Goal: Transaction & Acquisition: Purchase product/service

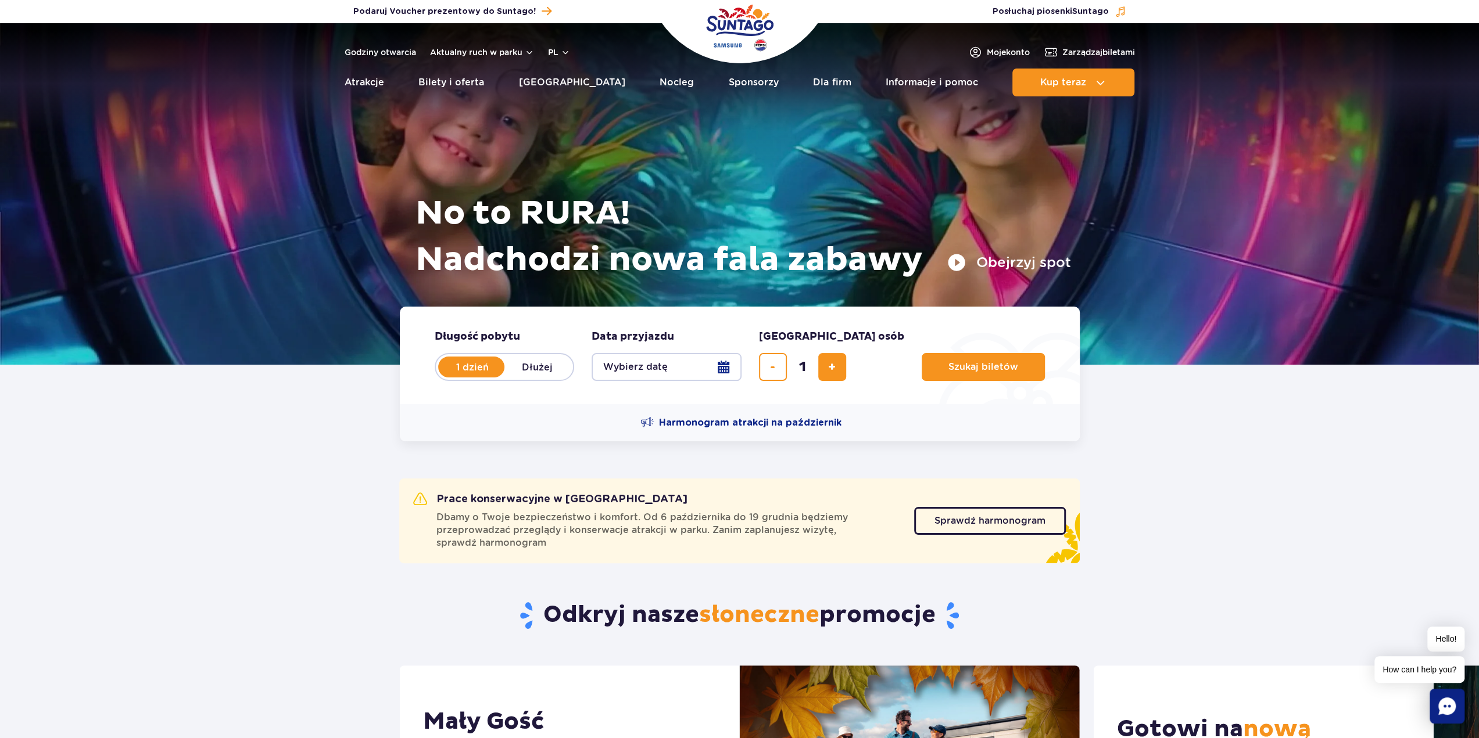
click at [720, 365] on button "Wybierz datę" at bounding box center [666, 367] width 150 height 28
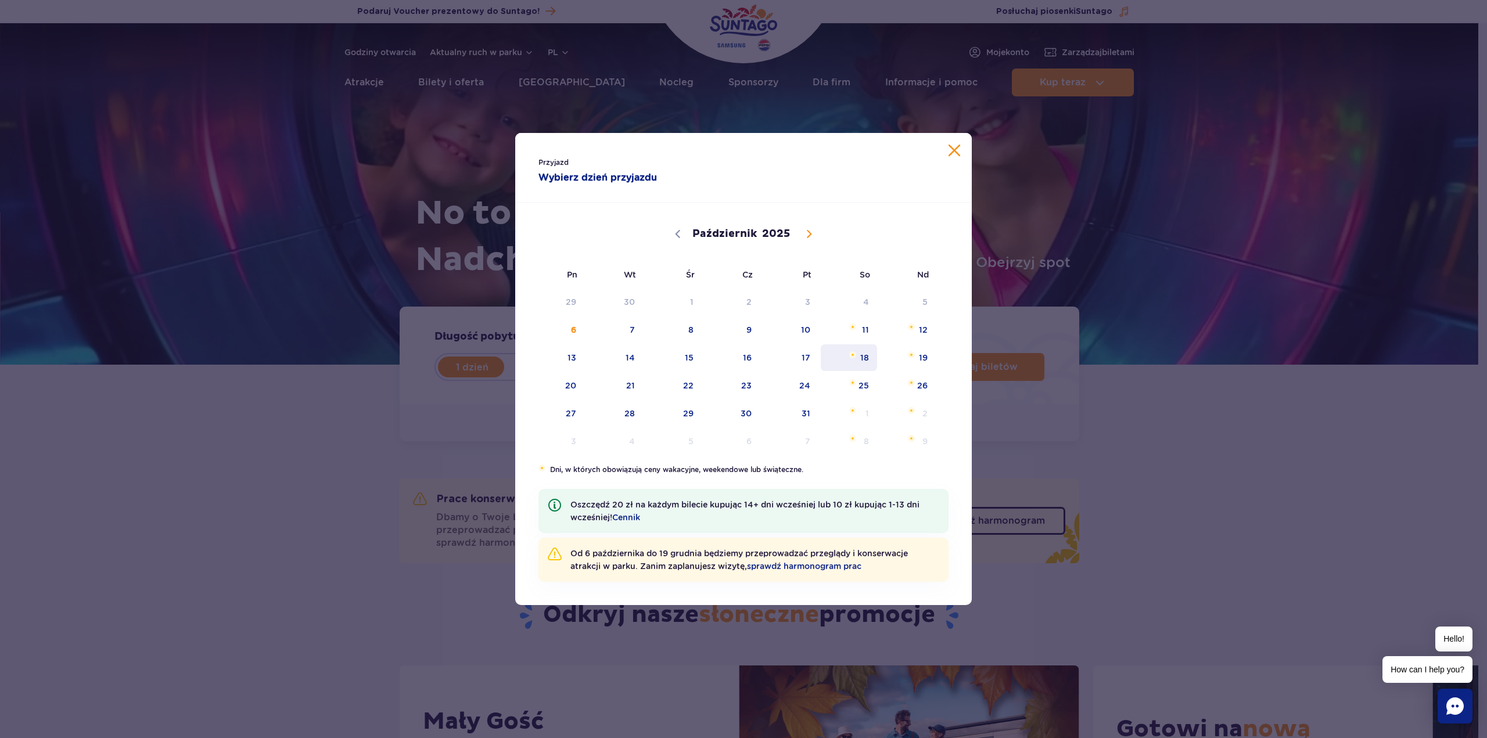
click at [852, 367] on span "18" at bounding box center [849, 358] width 59 height 27
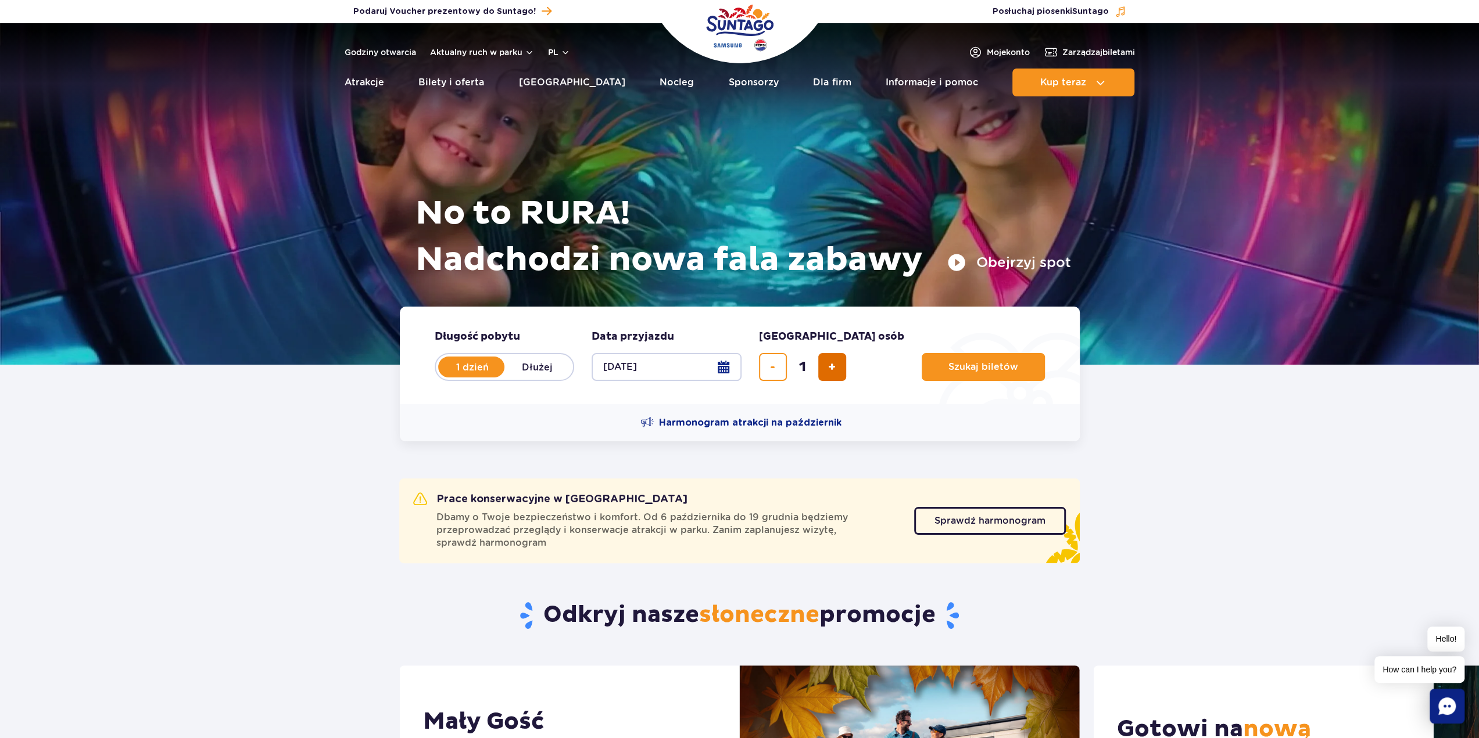
click at [830, 367] on span "dodaj bilet" at bounding box center [832, 367] width 8 height 0
type input "2"
click at [921, 366] on button "Szukaj biletów" at bounding box center [982, 367] width 123 height 28
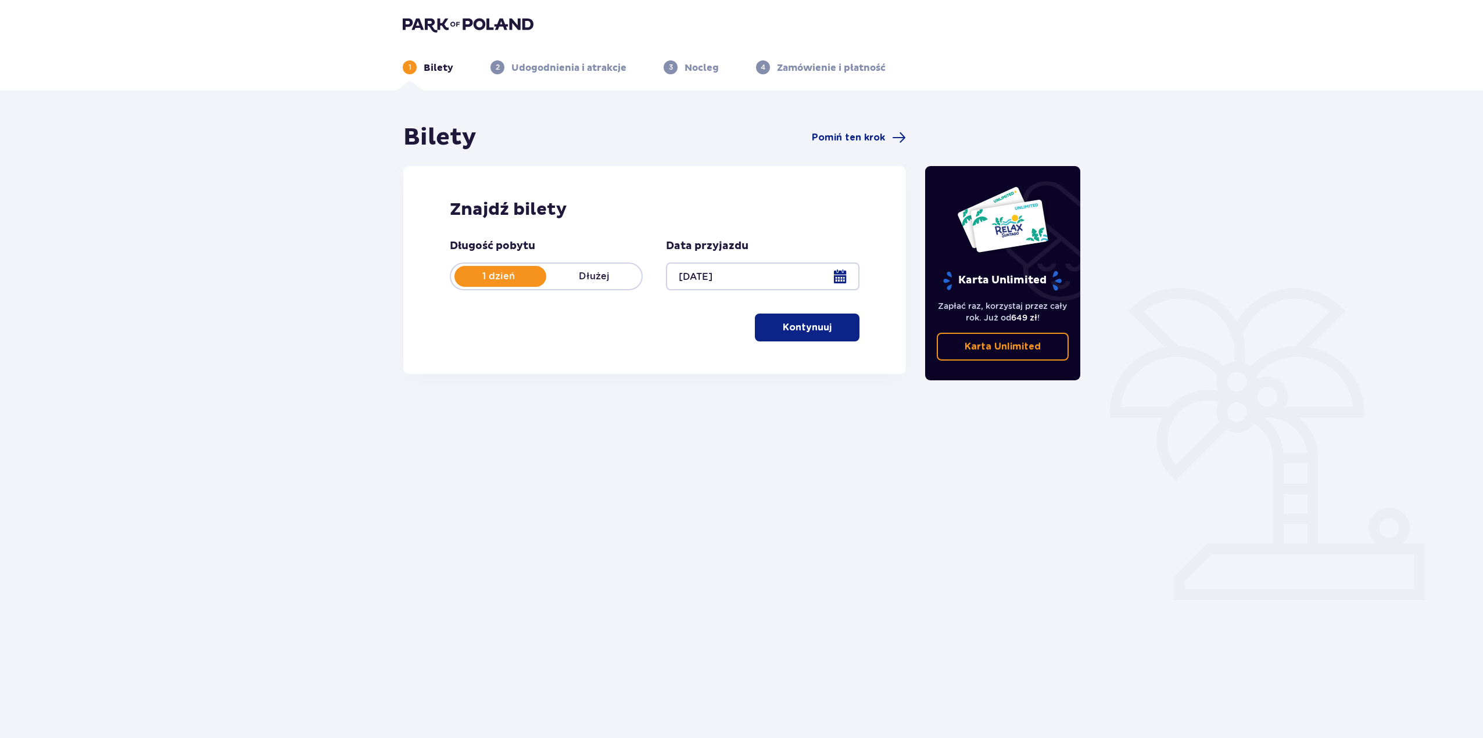
click at [805, 336] on button "Kontynuuj" at bounding box center [807, 328] width 105 height 28
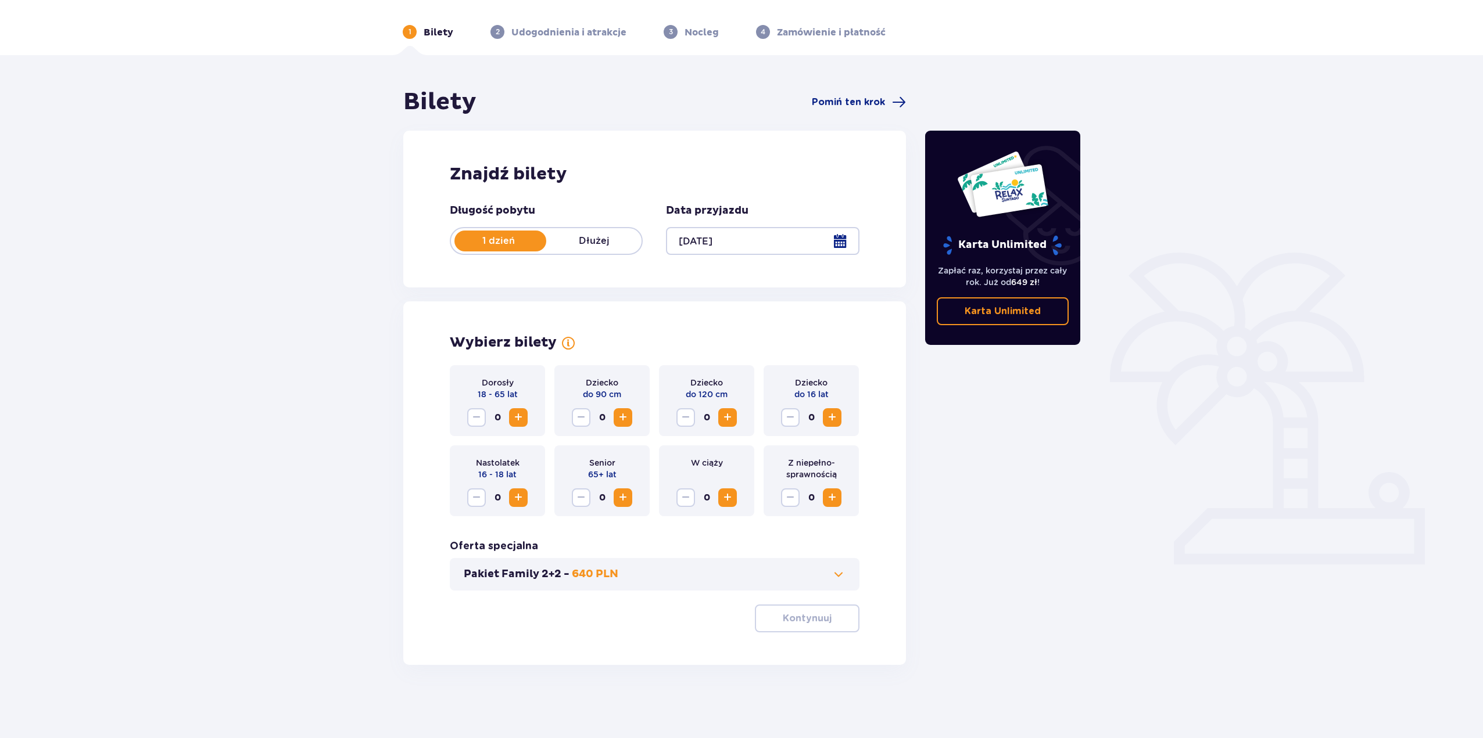
scroll to position [42, 0]
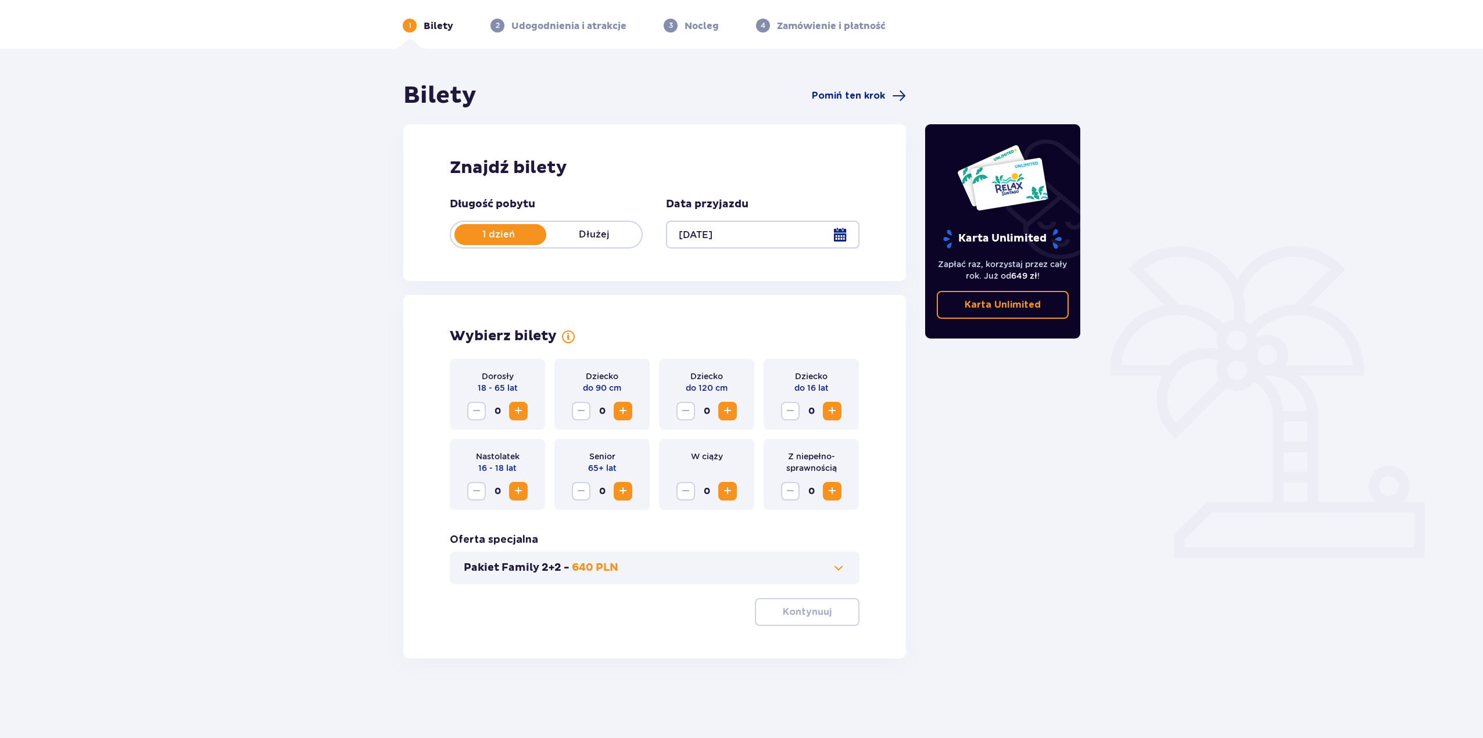
click at [520, 415] on span "Zwiększ" at bounding box center [518, 411] width 14 height 14
click at [823, 615] on button "Kontynuuj" at bounding box center [807, 612] width 105 height 28
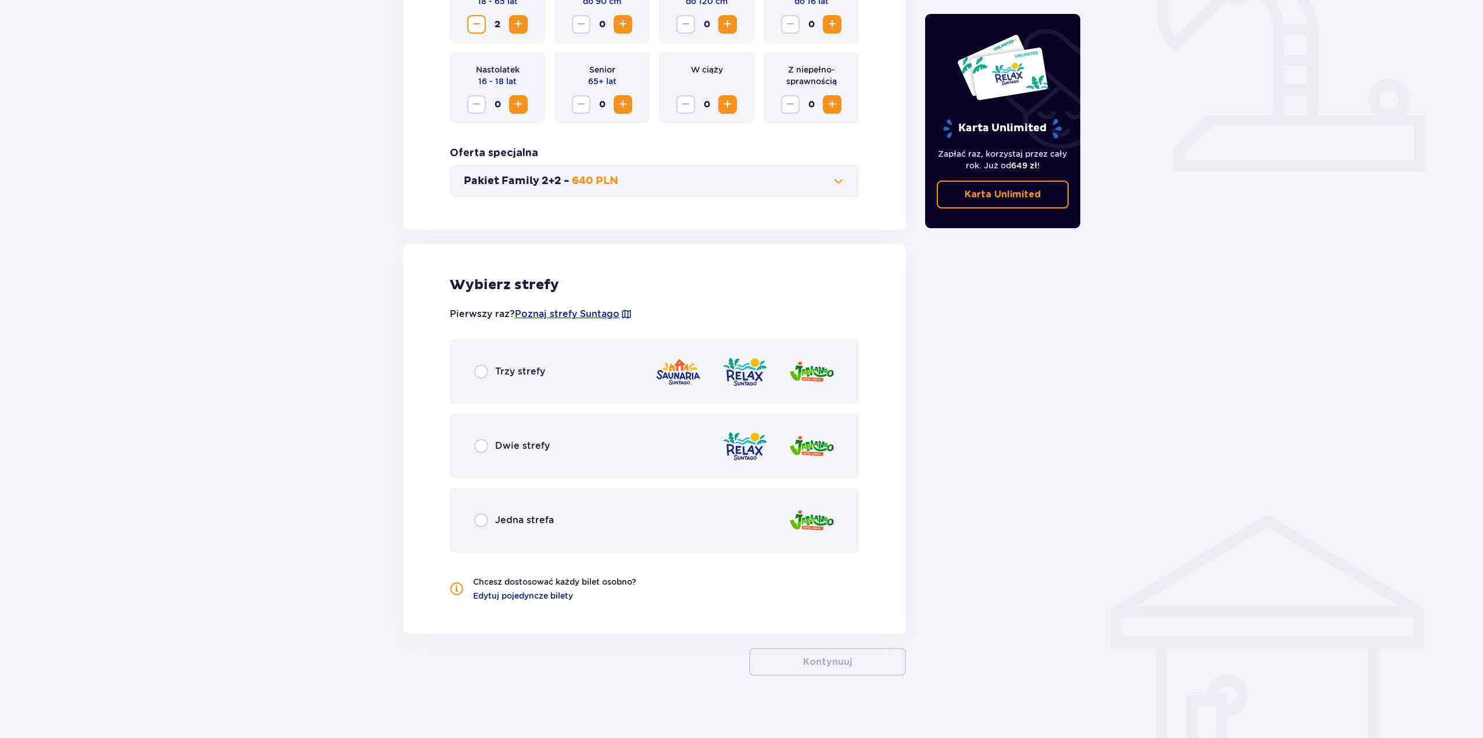
scroll to position [436, 0]
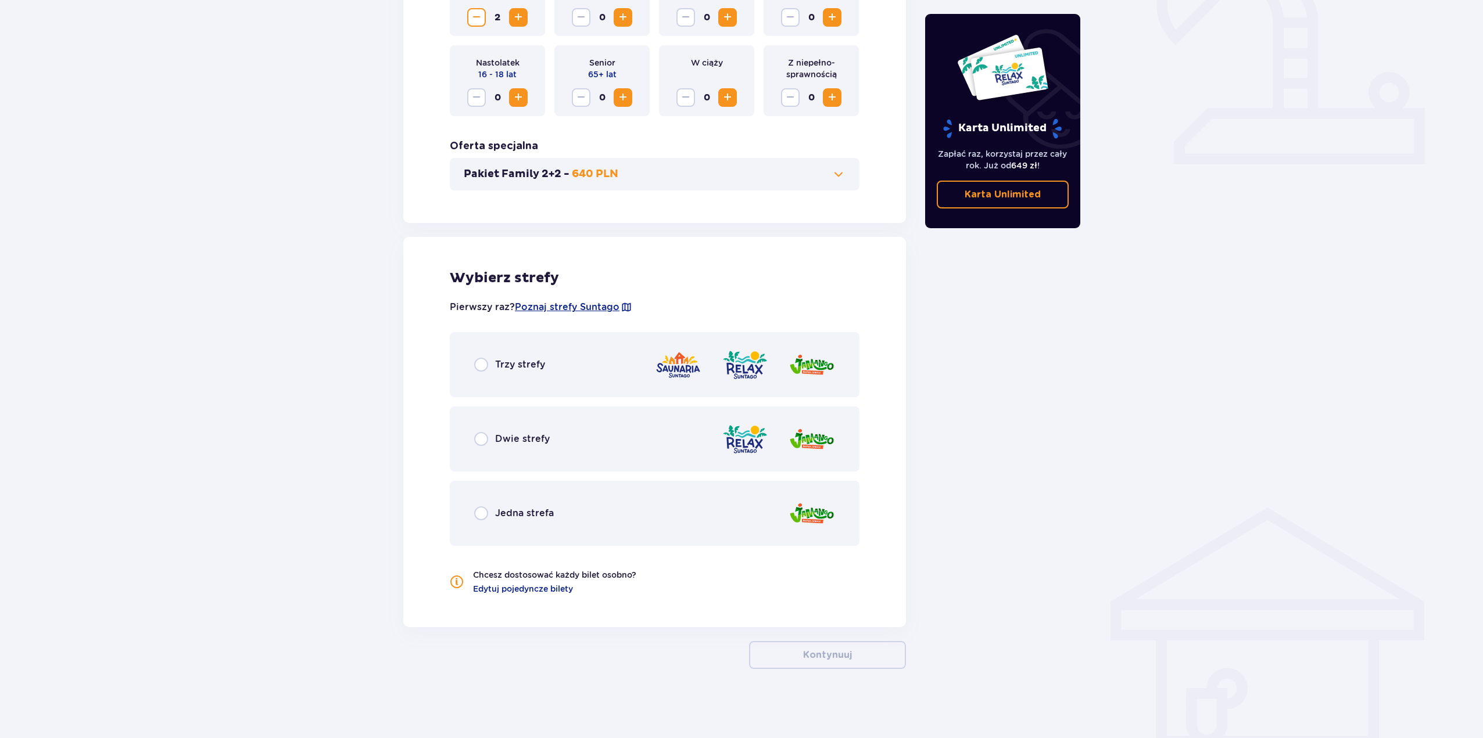
click at [485, 366] on input "radio" at bounding box center [481, 365] width 14 height 14
radio input "true"
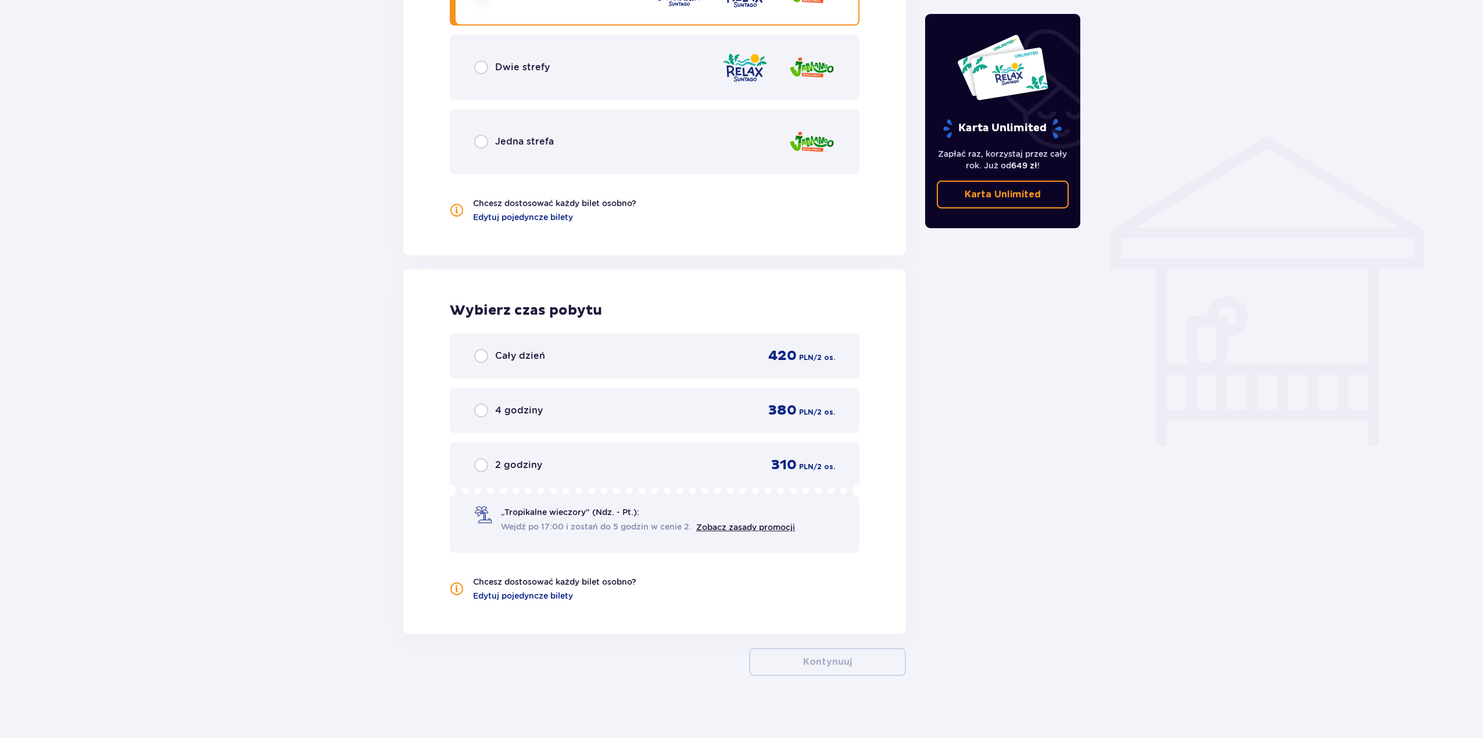
scroll to position [815, 0]
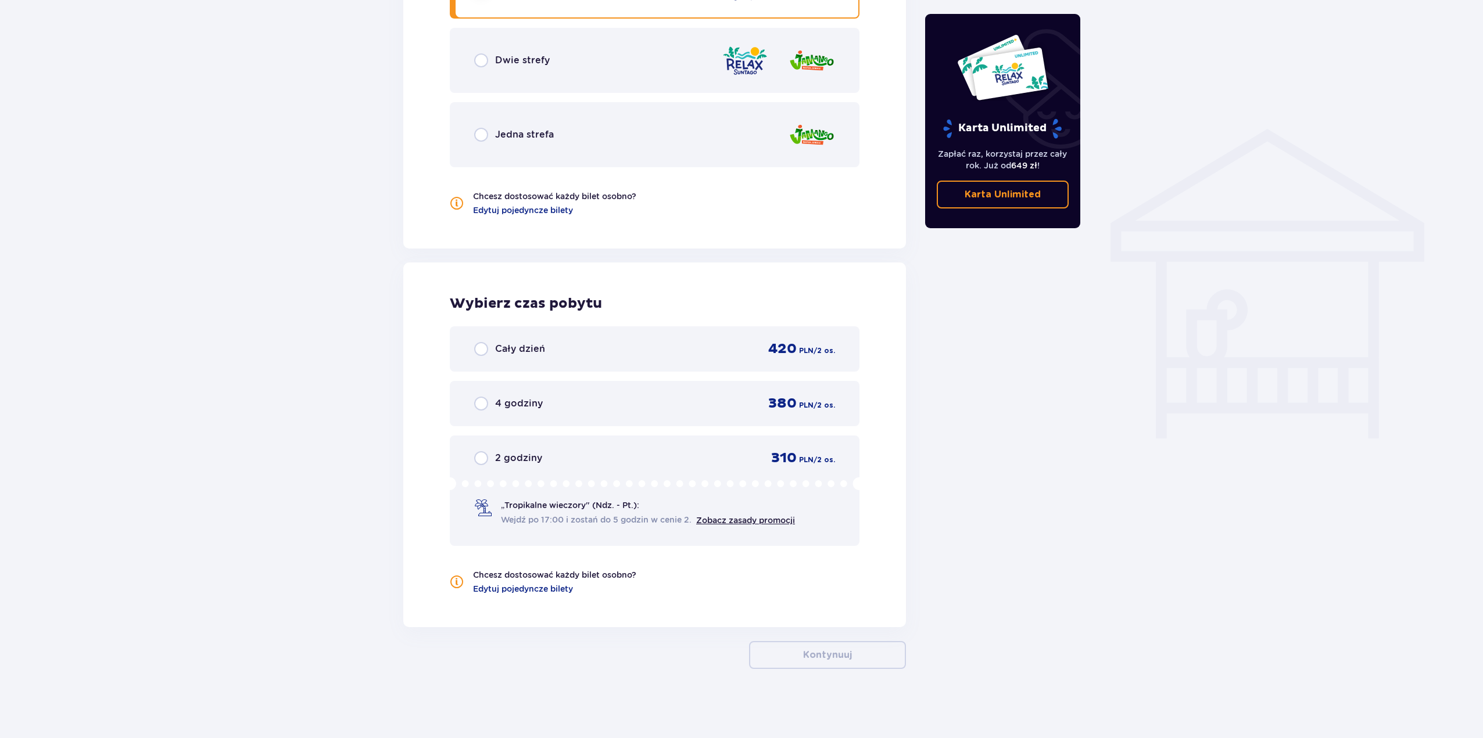
click at [476, 350] on input "radio" at bounding box center [481, 349] width 14 height 14
radio input "true"
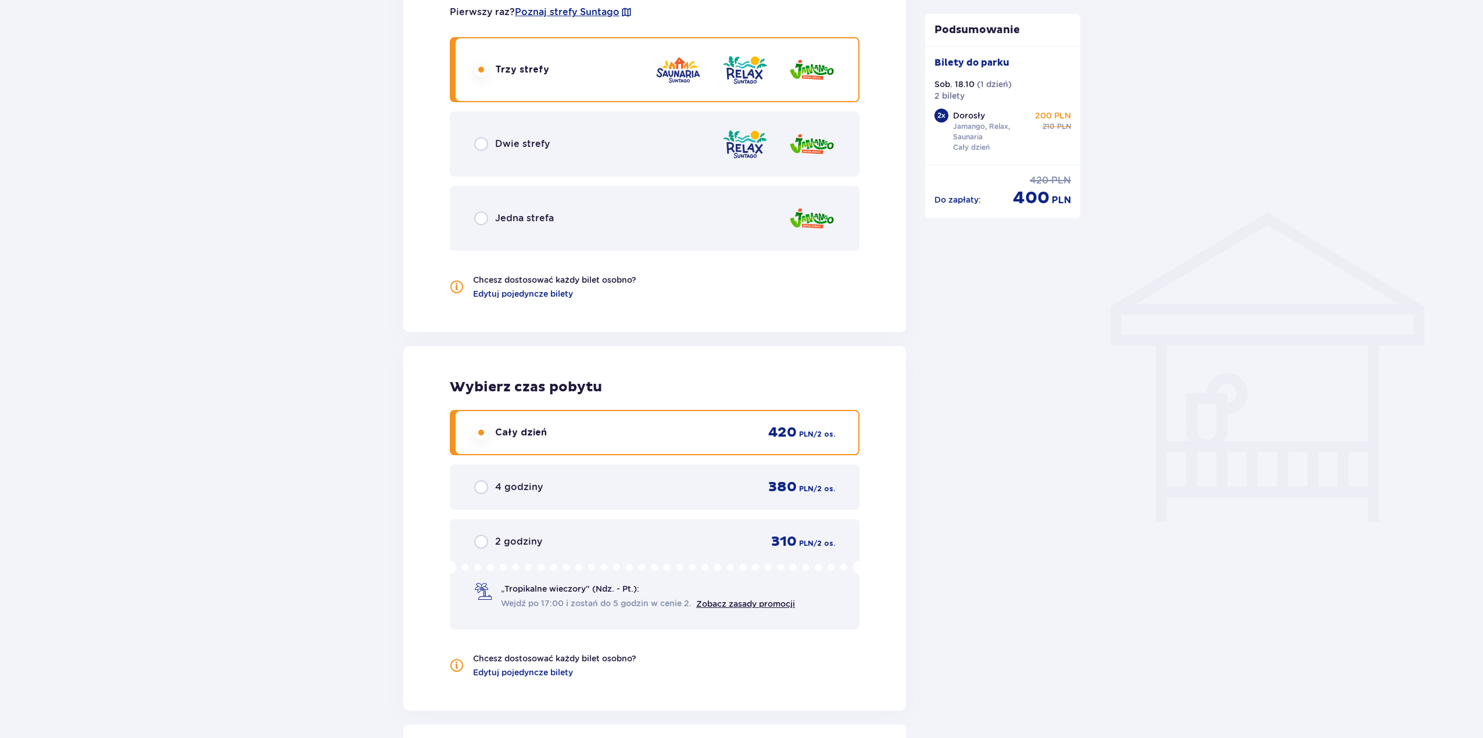
scroll to position [711, 0]
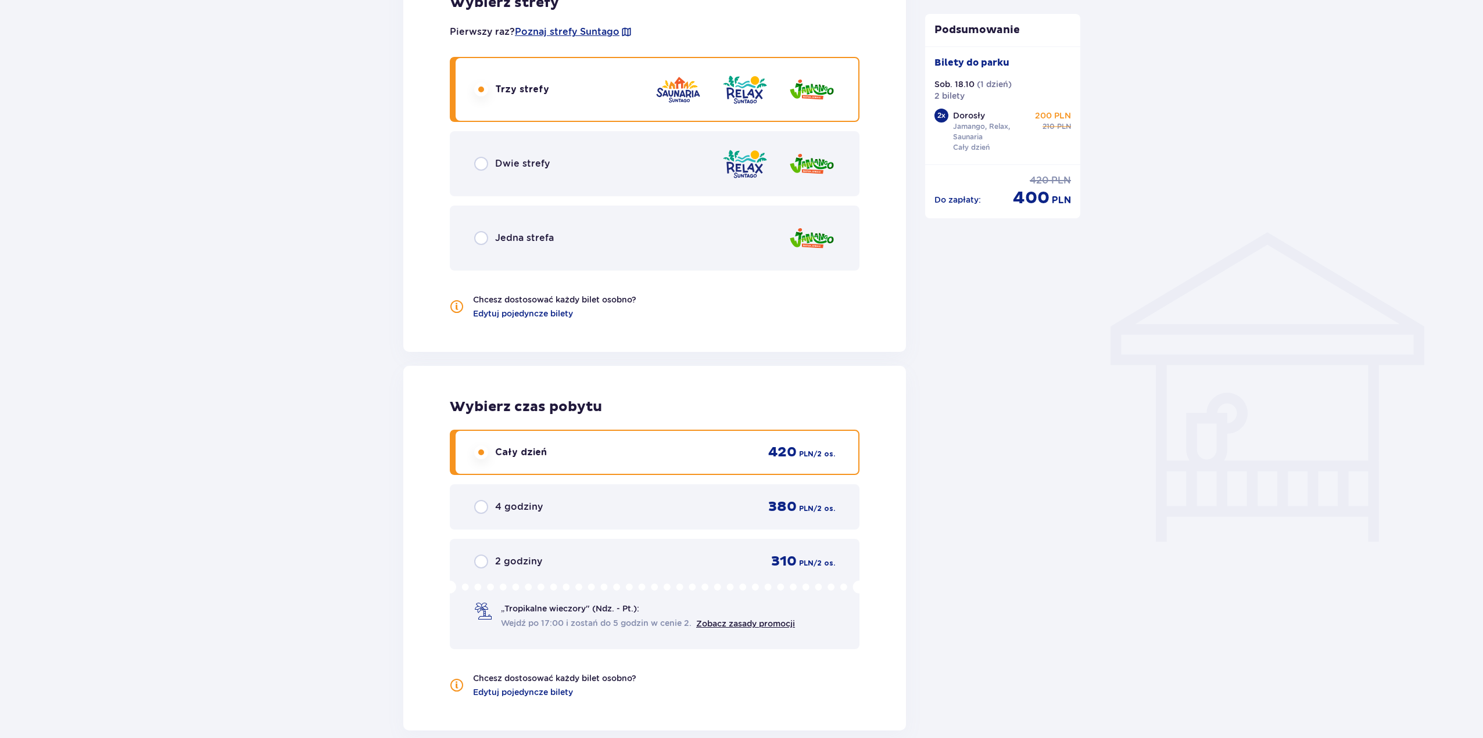
click at [480, 170] on input "radio" at bounding box center [481, 164] width 14 height 14
radio input "true"
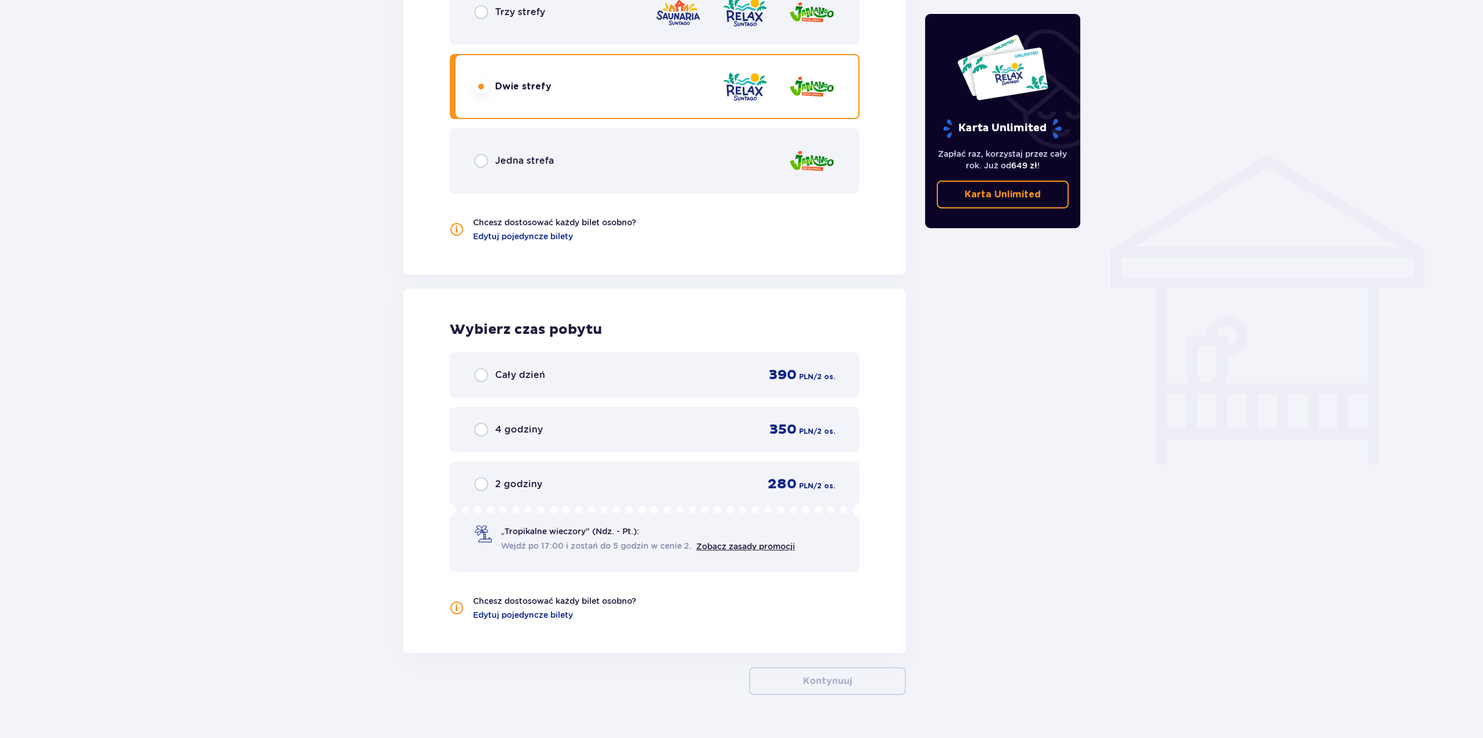
scroll to position [815, 0]
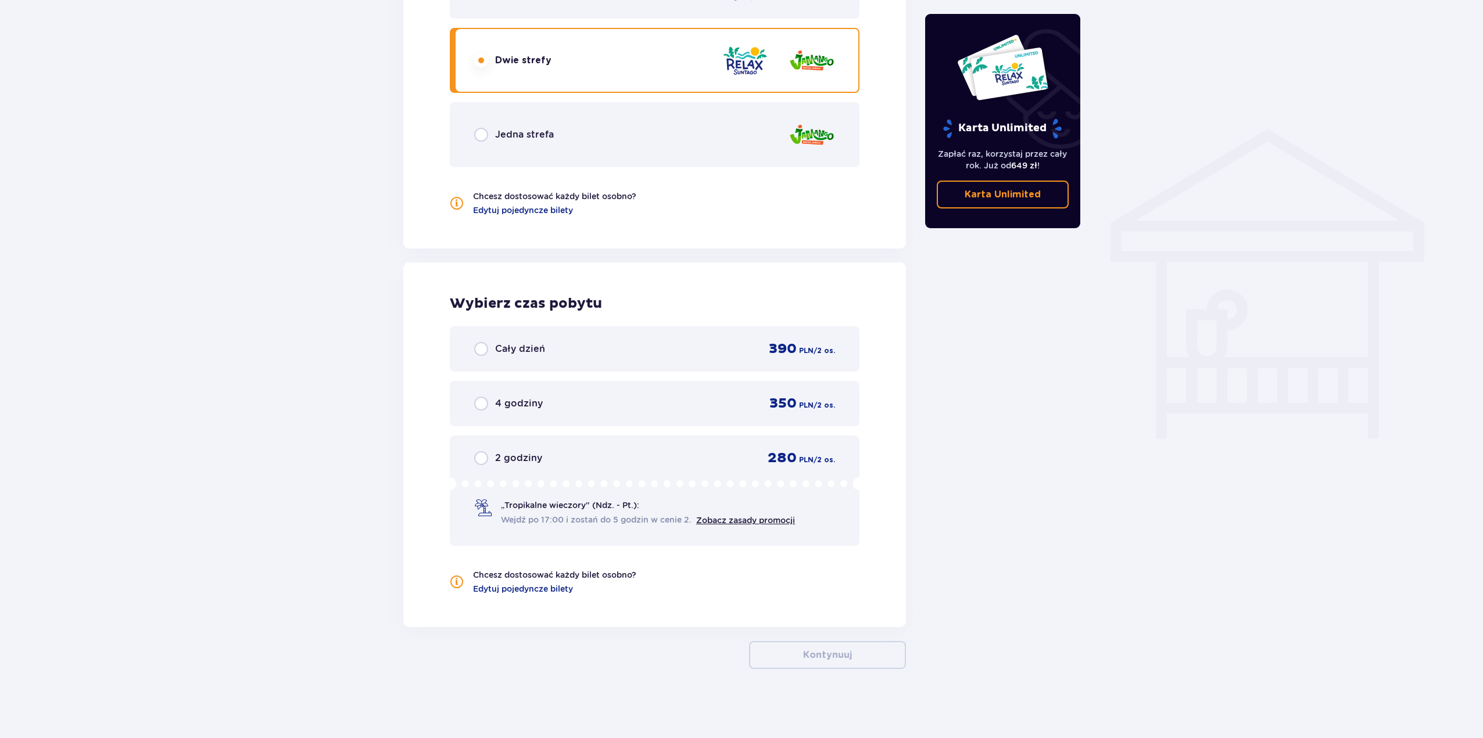
click at [478, 349] on input "radio" at bounding box center [481, 349] width 14 height 14
radio input "true"
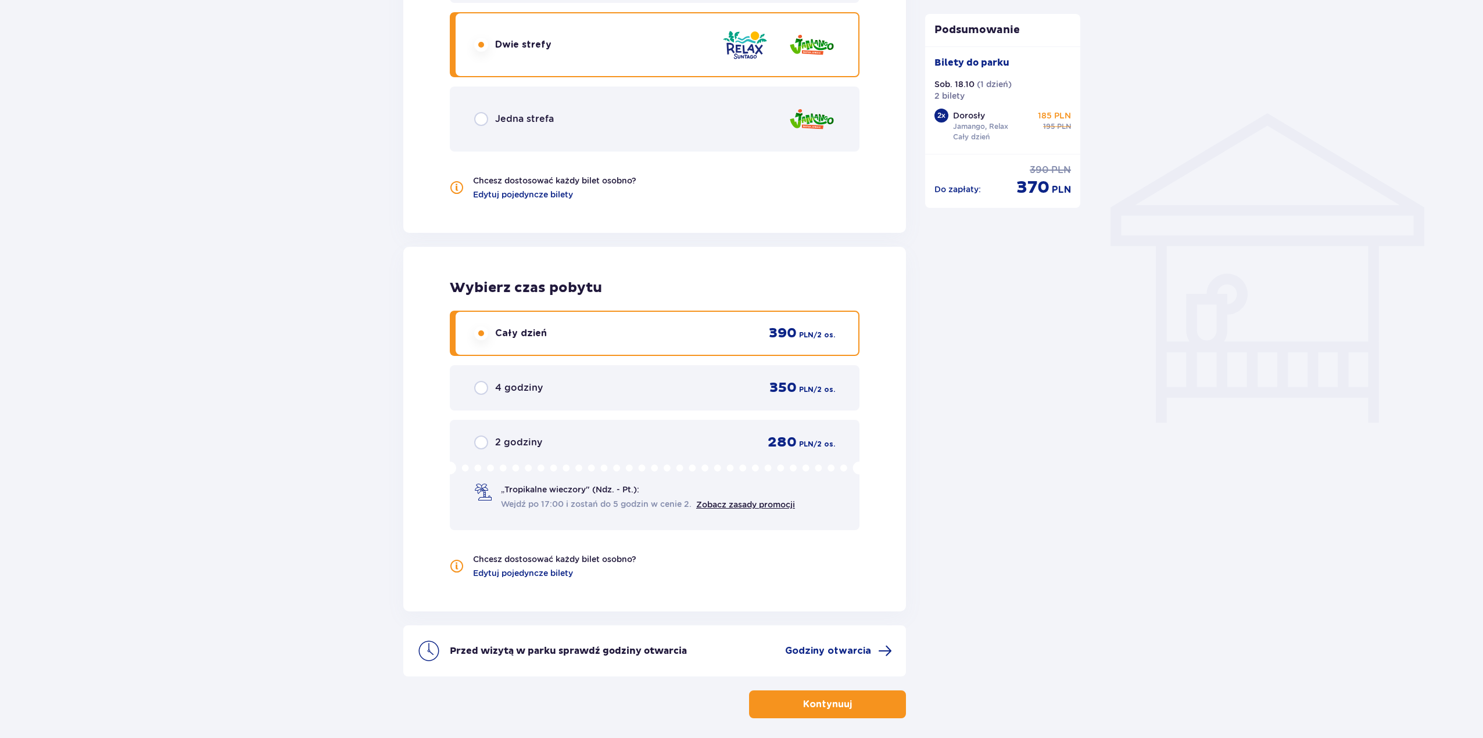
scroll to position [837, 0]
